Goal: Transaction & Acquisition: Book appointment/travel/reservation

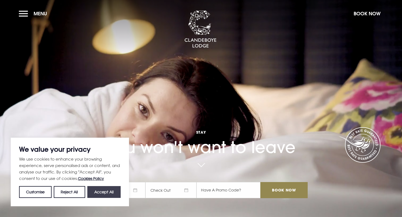
click at [103, 193] on button "Accept All" at bounding box center [103, 192] width 33 height 12
checkbox input "true"
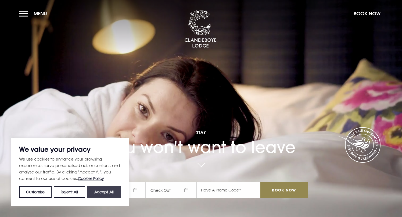
checkbox input "true"
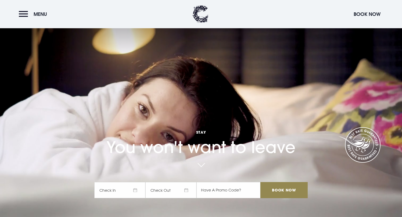
scroll to position [6, 0]
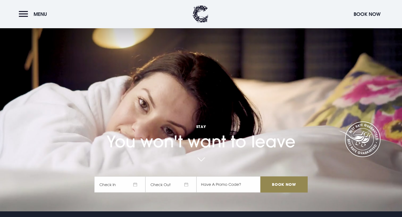
click at [172, 185] on span "Check Out" at bounding box center [170, 184] width 51 height 16
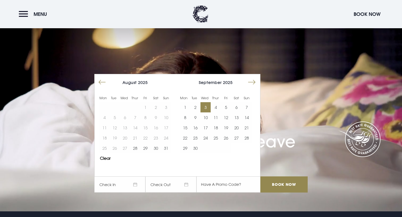
click at [205, 105] on button "3" at bounding box center [205, 107] width 10 height 10
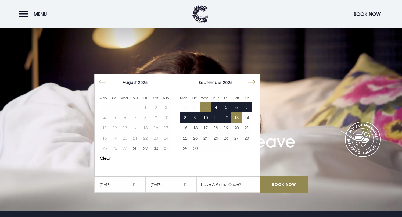
click at [235, 115] on button "13" at bounding box center [236, 117] width 10 height 10
click at [287, 182] on input "Book Now" at bounding box center [283, 184] width 47 height 16
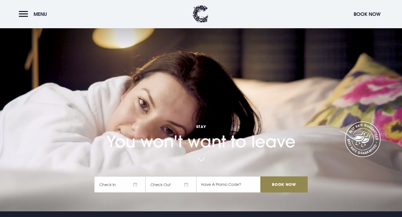
scroll to position [6, 0]
